Goal: Navigation & Orientation: Find specific page/section

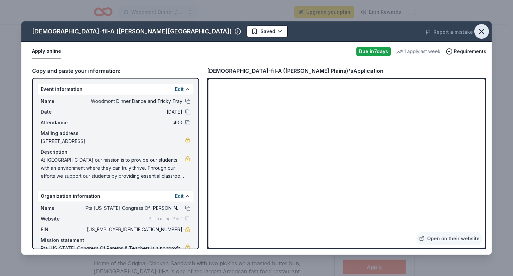
click at [481, 31] on icon "button" at bounding box center [481, 31] width 5 height 5
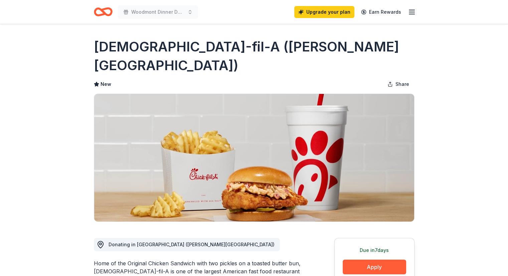
click at [409, 15] on icon "button" at bounding box center [412, 12] width 8 height 8
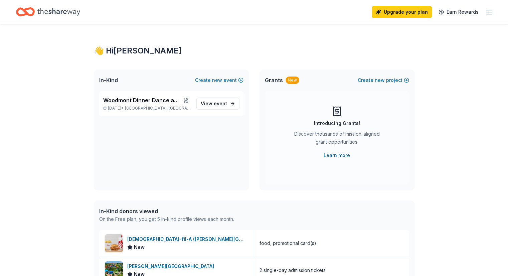
click at [485, 14] on icon "button" at bounding box center [489, 12] width 8 height 8
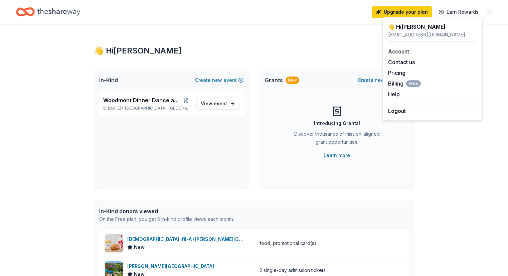
click at [367, 214] on div "In-Kind donors viewed On the Free plan, you get 5 in-kind profile views each mo…" at bounding box center [254, 214] width 321 height 29
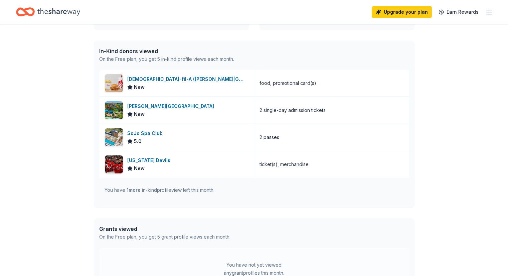
scroll to position [160, 0]
click at [128, 190] on span "1 more" at bounding box center [134, 190] width 14 height 6
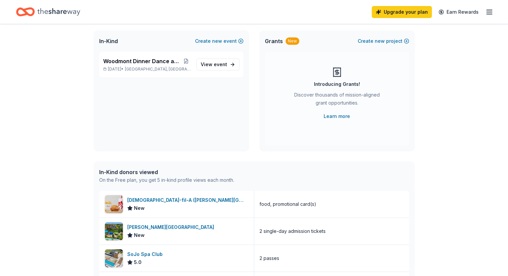
scroll to position [0, 0]
